Goal: Navigation & Orientation: Find specific page/section

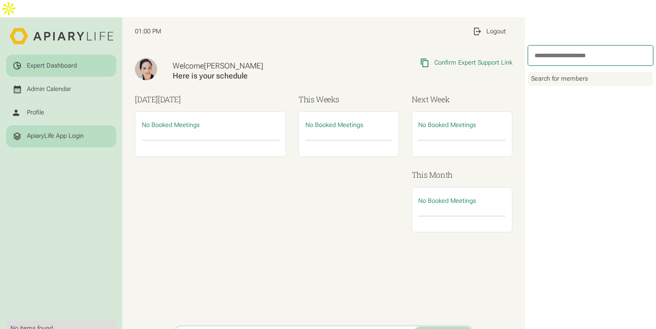
click at [69, 132] on div "ApiaryLife App Login" at bounding box center [62, 137] width 98 height 10
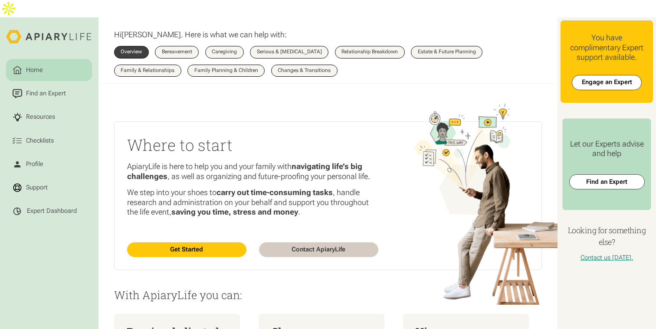
click at [55, 198] on html "Home Find an Expert Resources Checklists Profile Support Expert Dashboard Hi Ka…" at bounding box center [328, 164] width 656 height 329
click at [57, 200] on link "Expert Dashboard" at bounding box center [49, 211] width 86 height 22
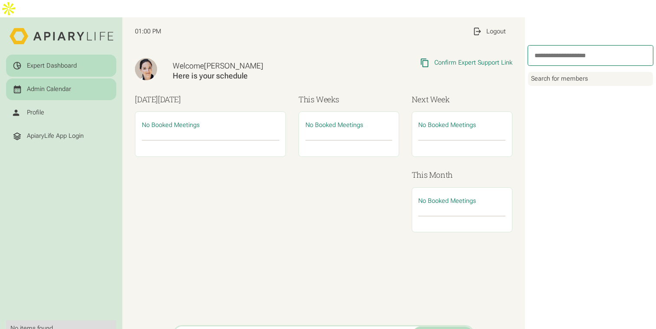
click at [46, 79] on link "Admin Calendar" at bounding box center [61, 90] width 110 height 22
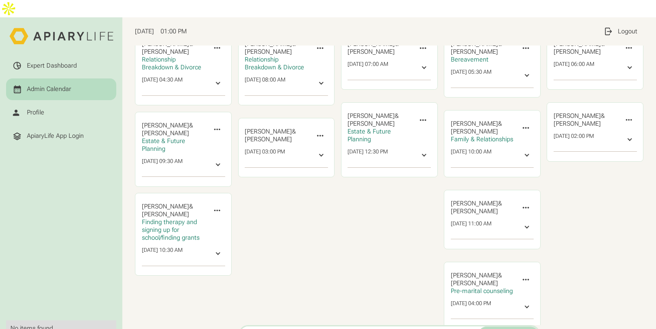
scroll to position [46, 0]
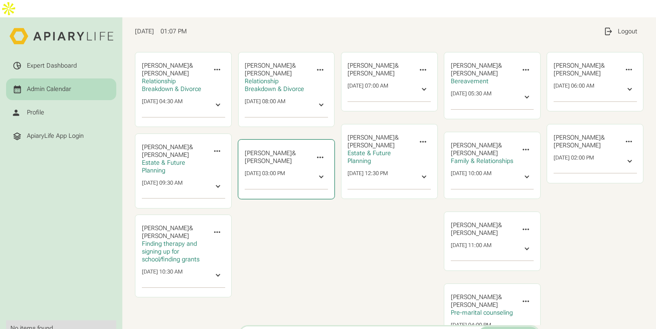
click at [323, 153] on icon at bounding box center [320, 158] width 10 height 10
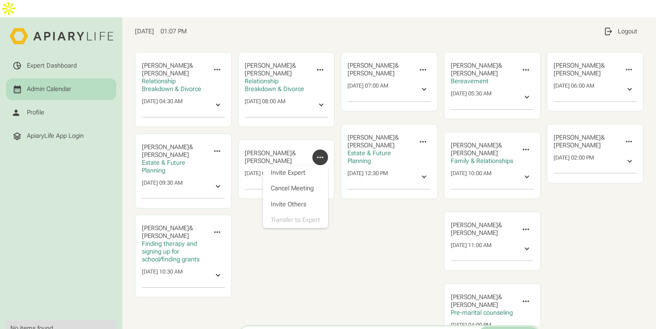
click at [369, 228] on div "Wednesday Beth Drapkin & ‍ Marcia Nguyen Invite Expert Cancel Meeting Invite Ot…" at bounding box center [389, 198] width 97 height 329
click at [354, 247] on div "Wednesday Beth Drapkin & ‍ Marcia Nguyen Invite Expert Cancel Meeting Invite Ot…" at bounding box center [389, 198] width 97 height 329
click at [289, 236] on div "Tuesday Catherine Blanchard & ‍ Alan Lloyd Relationship Breakdown & Divorce Inv…" at bounding box center [286, 198] width 97 height 329
click at [425, 141] on icon at bounding box center [423, 142] width 6 height 2
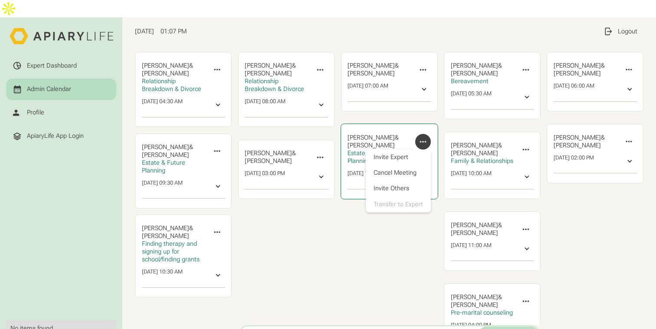
click at [425, 141] on icon at bounding box center [423, 142] width 6 height 2
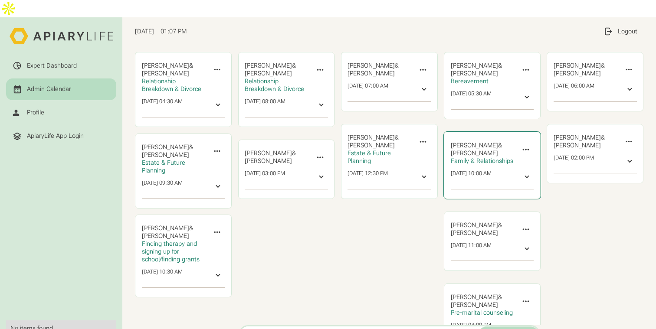
click at [526, 145] on icon at bounding box center [526, 150] width 10 height 10
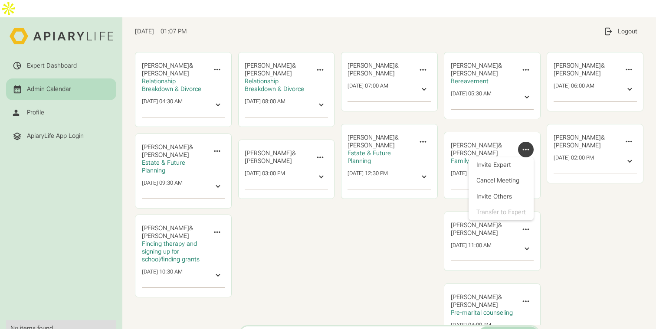
click at [567, 203] on div "Friday Jade Kay & ‍ Matthew Sommerville Invite Expert Cancel Meeting Invite Oth…" at bounding box center [595, 198] width 97 height 329
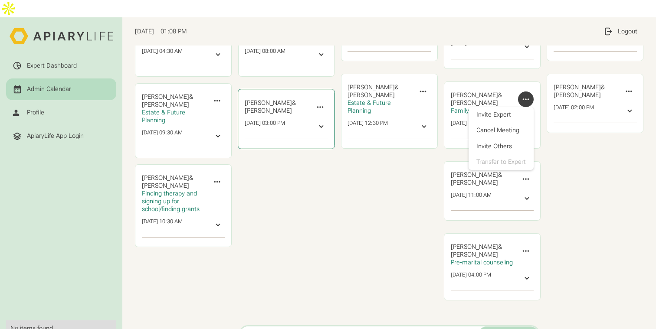
scroll to position [1, 0]
